Goal: Find specific page/section: Find specific page/section

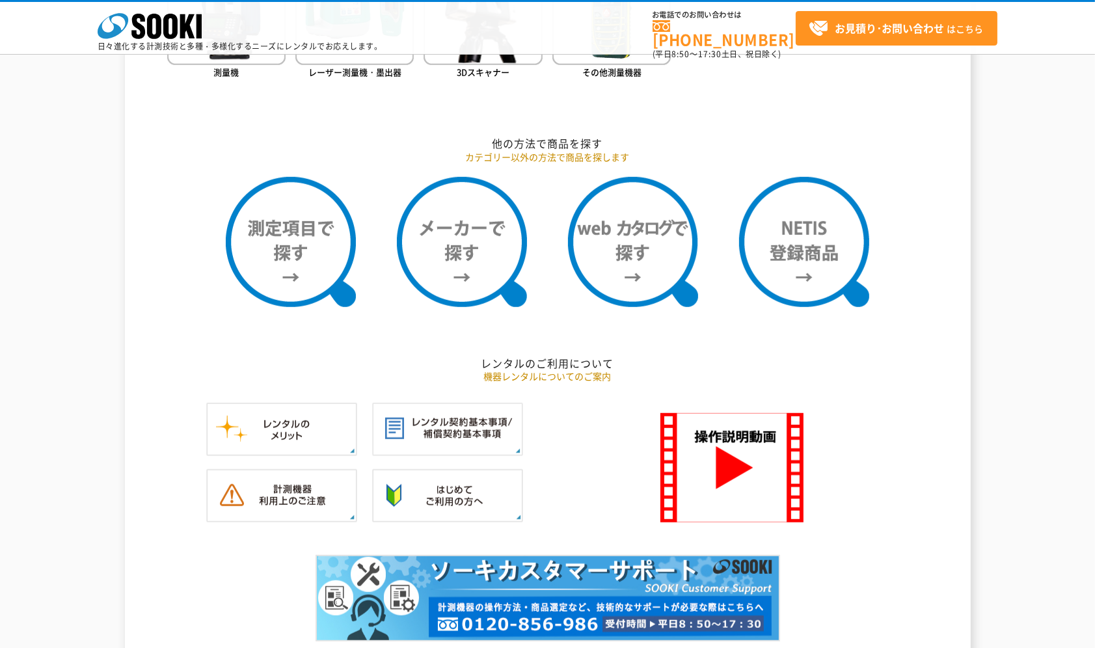
scroll to position [1041, 0]
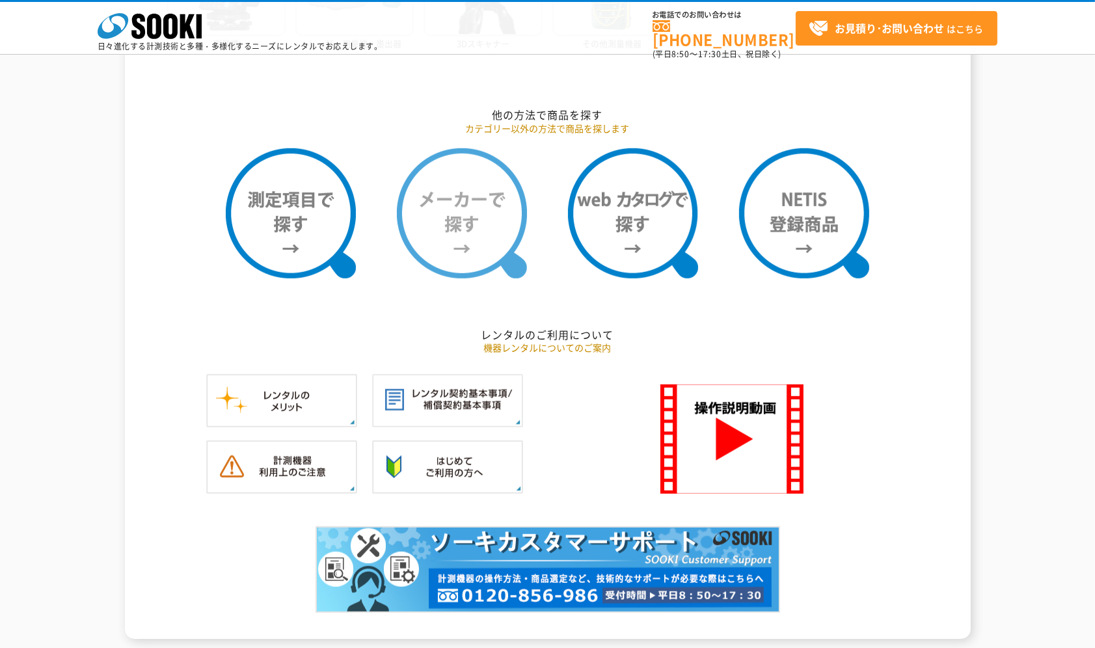
click at [459, 237] on img at bounding box center [462, 213] width 130 height 130
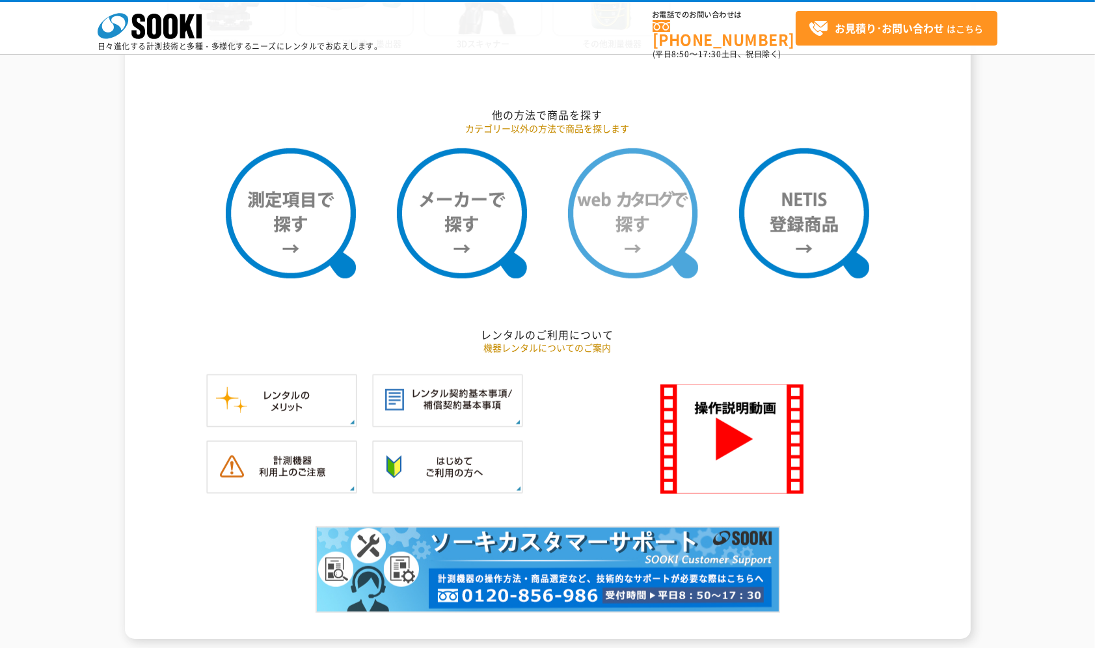
click at [662, 233] on img at bounding box center [633, 213] width 130 height 130
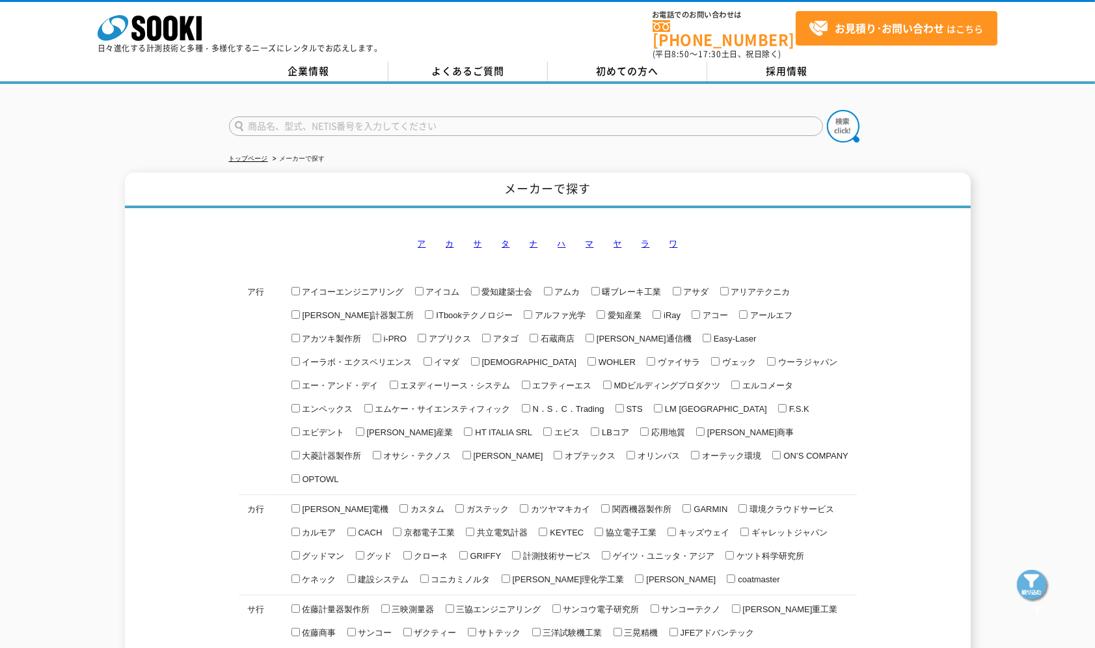
click at [535, 239] on link "ナ" at bounding box center [534, 244] width 8 height 10
